Goal: Information Seeking & Learning: Understand process/instructions

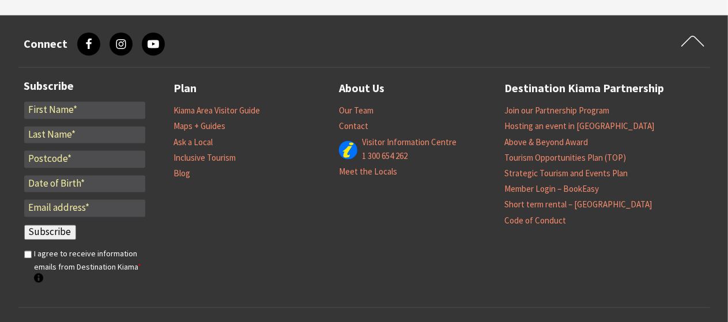
scroll to position [1065, 0]
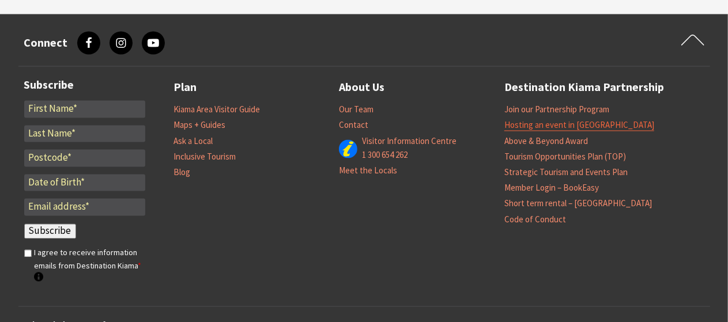
click at [530, 124] on link "Hosting an event in [GEOGRAPHIC_DATA]" at bounding box center [580, 126] width 150 height 12
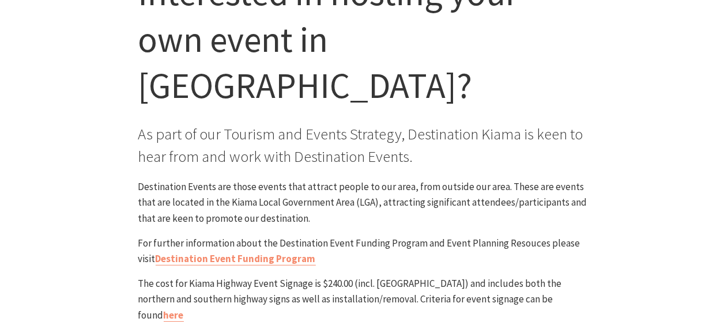
scroll to position [157, 0]
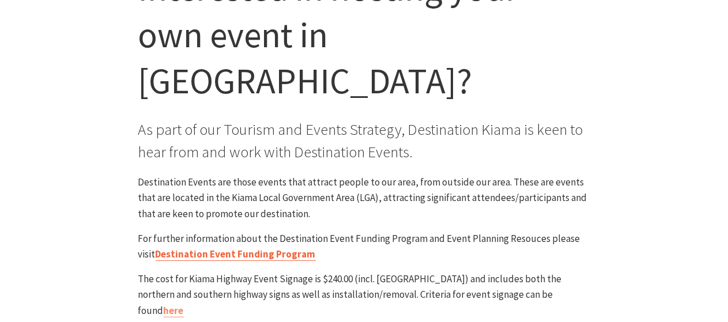
click at [281, 248] on link "Destination Event Funding Program" at bounding box center [236, 254] width 160 height 13
